Goal: Transaction & Acquisition: Download file/media

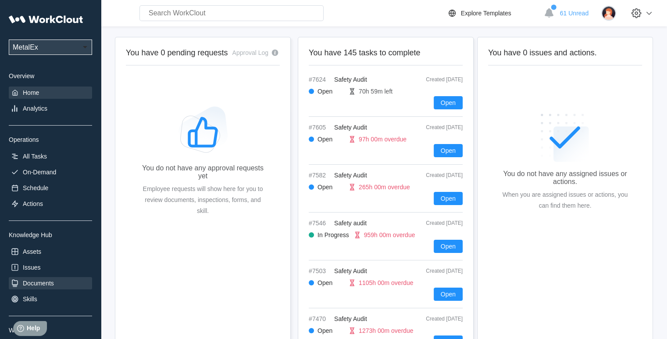
click at [34, 285] on div "Documents" at bounding box center [38, 283] width 31 height 7
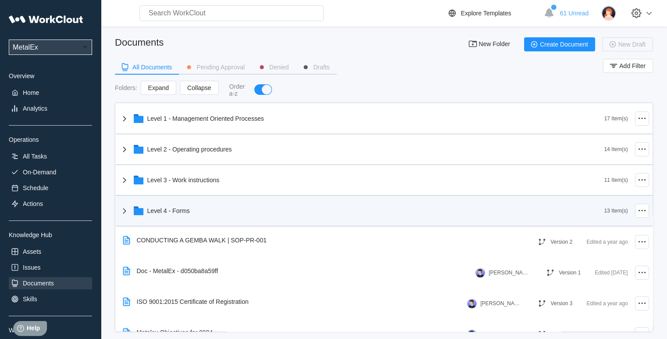
click at [120, 211] on icon at bounding box center [124, 210] width 11 height 11
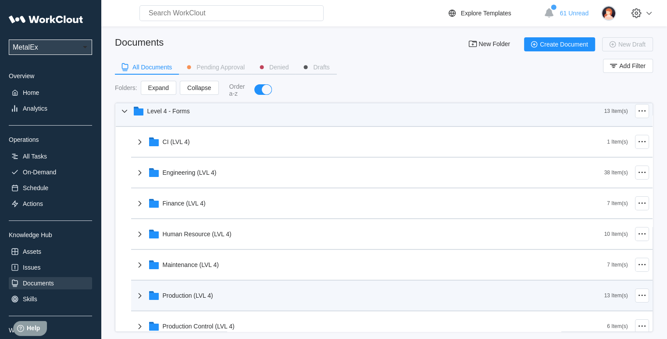
scroll to position [132, 0]
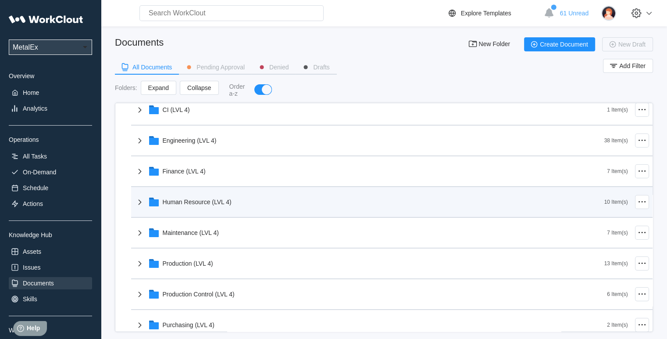
click at [143, 197] on icon at bounding box center [140, 202] width 11 height 11
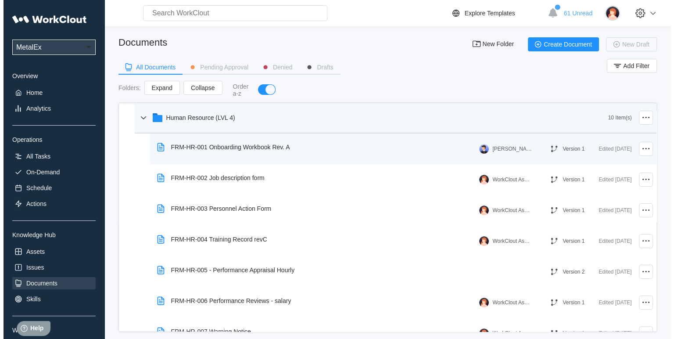
scroll to position [219, 0]
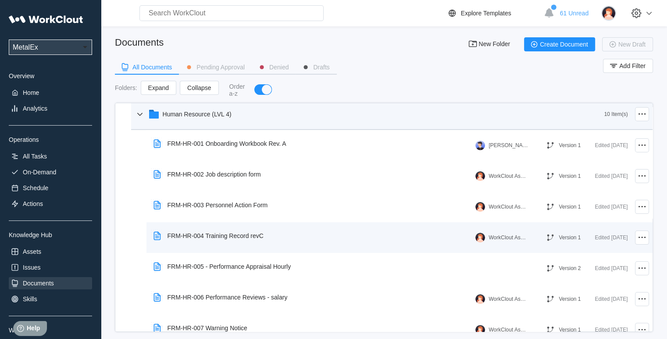
click at [182, 234] on div "FRM-HR-004 Training Record revC" at bounding box center [216, 235] width 96 height 7
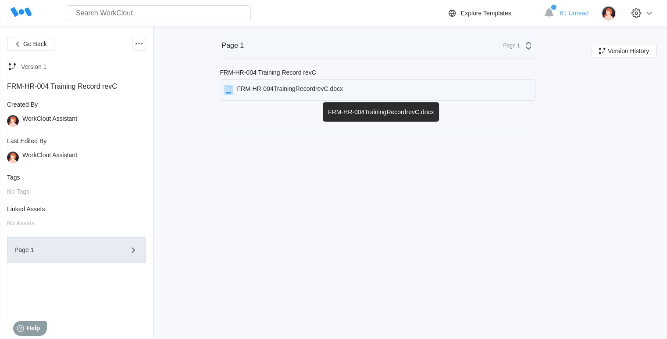
click at [270, 94] on div "FRM-HR-004TrainingRecordrevC.docx" at bounding box center [290, 90] width 106 height 10
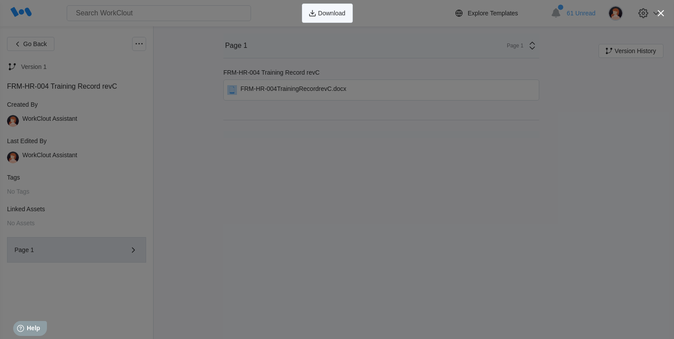
click at [320, 20] on button "Download" at bounding box center [327, 13] width 51 height 19
